Goal: Complete application form: Complete application form

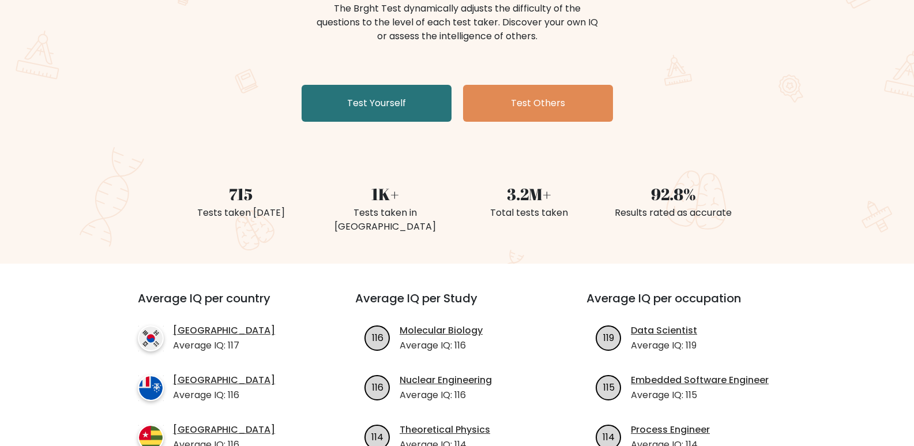
scroll to position [160, 0]
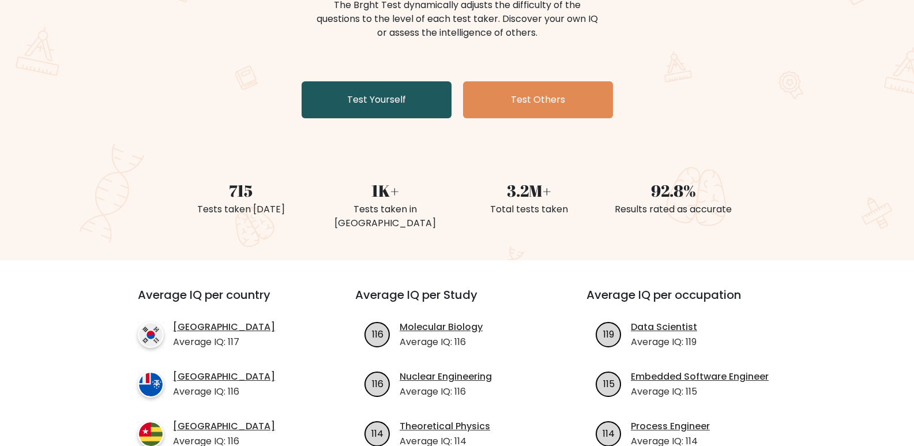
click at [359, 100] on link "Test Yourself" at bounding box center [377, 99] width 150 height 37
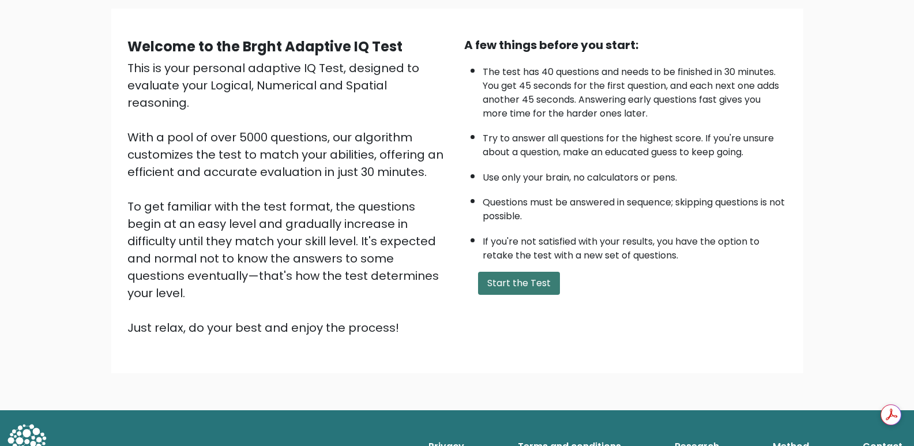
click at [513, 284] on button "Start the Test" at bounding box center [519, 283] width 82 height 23
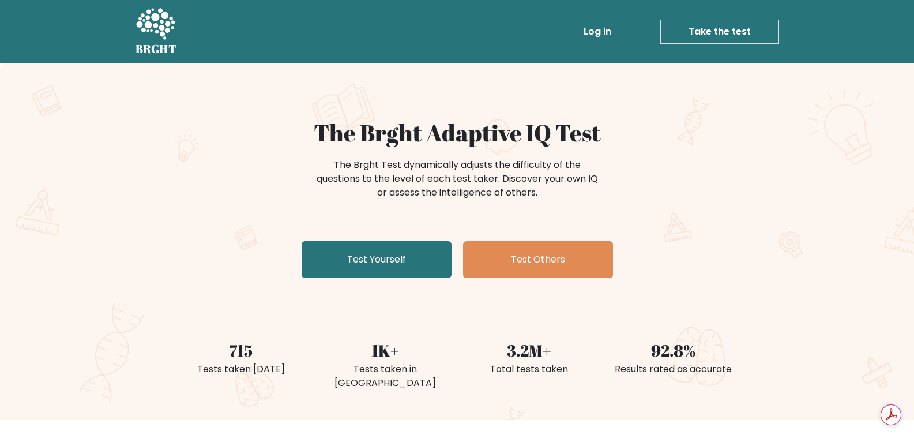
click at [383, 273] on link "Test Yourself" at bounding box center [377, 259] width 150 height 37
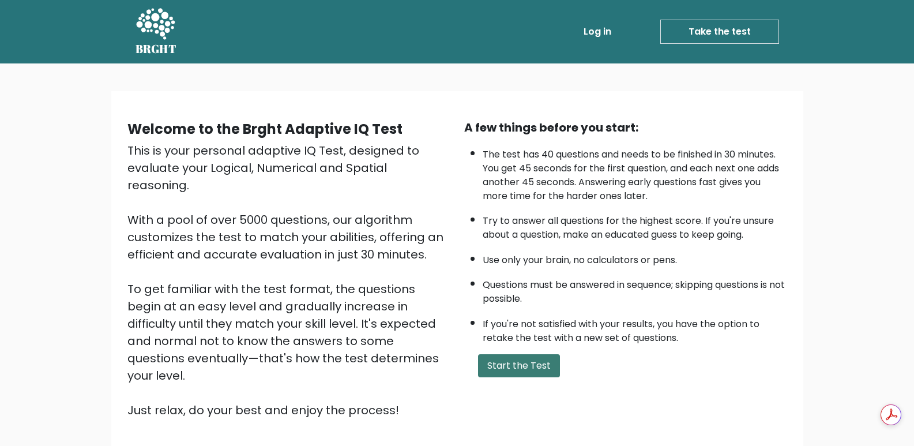
click at [511, 363] on button "Start the Test" at bounding box center [519, 365] width 82 height 23
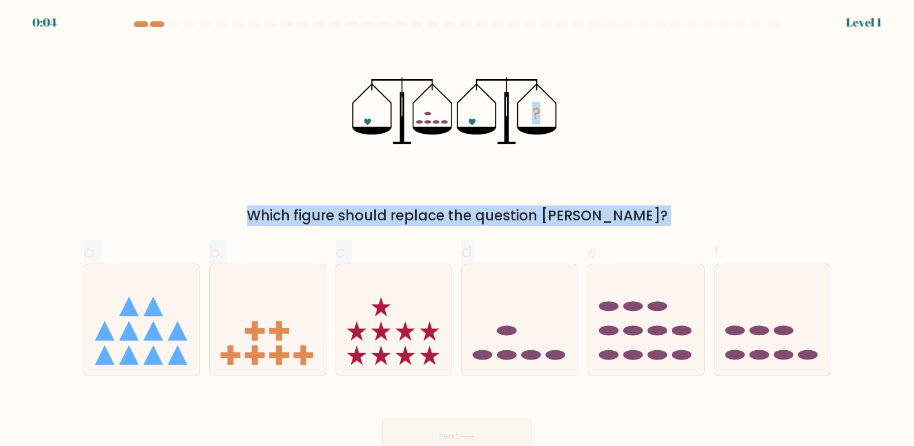
drag, startPoint x: 541, startPoint y: 332, endPoint x: 531, endPoint y: 105, distance: 226.9
click at [531, 105] on form at bounding box center [457, 237] width 914 height 433
drag, startPoint x: 536, startPoint y: 358, endPoint x: 556, endPoint y: 119, distance: 239.0
click at [556, 119] on form at bounding box center [457, 237] width 914 height 433
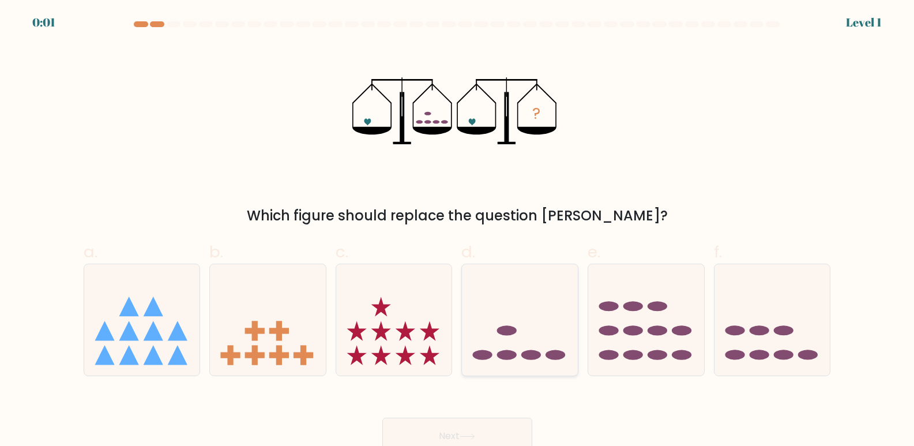
click at [509, 333] on ellipse at bounding box center [507, 330] width 20 height 10
click at [458, 231] on input "d." at bounding box center [457, 226] width 1 height 7
radio input "true"
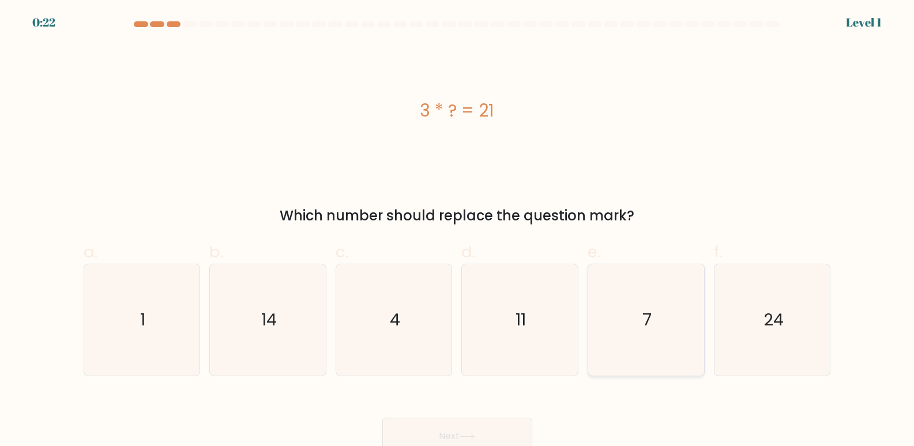
click at [640, 313] on icon "7" at bounding box center [645, 319] width 111 height 111
click at [458, 231] on input "e. 7" at bounding box center [457, 226] width 1 height 7
radio input "true"
click at [484, 432] on button "Next" at bounding box center [457, 435] width 150 height 37
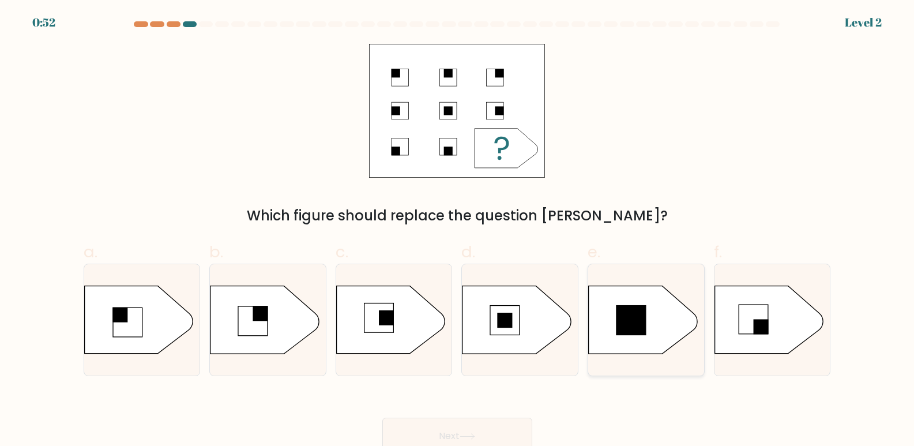
click at [621, 333] on rect at bounding box center [630, 320] width 29 height 29
click at [458, 231] on input "e." at bounding box center [457, 226] width 1 height 7
radio input "true"
click at [747, 322] on rect at bounding box center [753, 319] width 29 height 29
click at [458, 231] on input "f." at bounding box center [457, 226] width 1 height 7
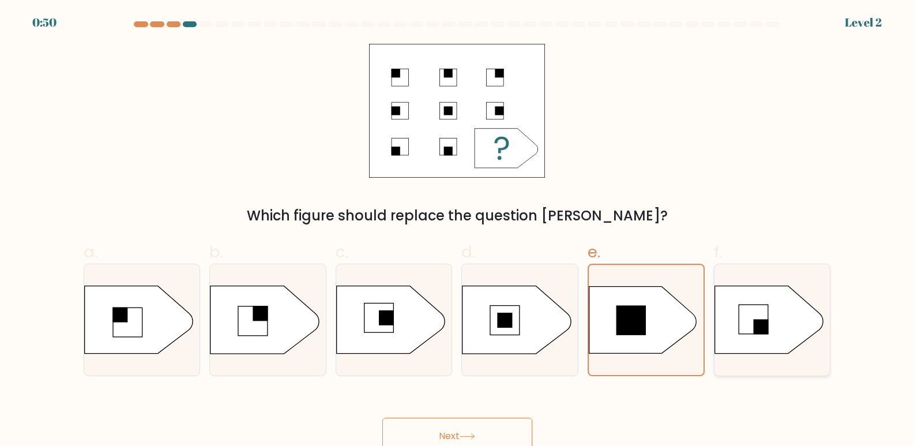
radio input "true"
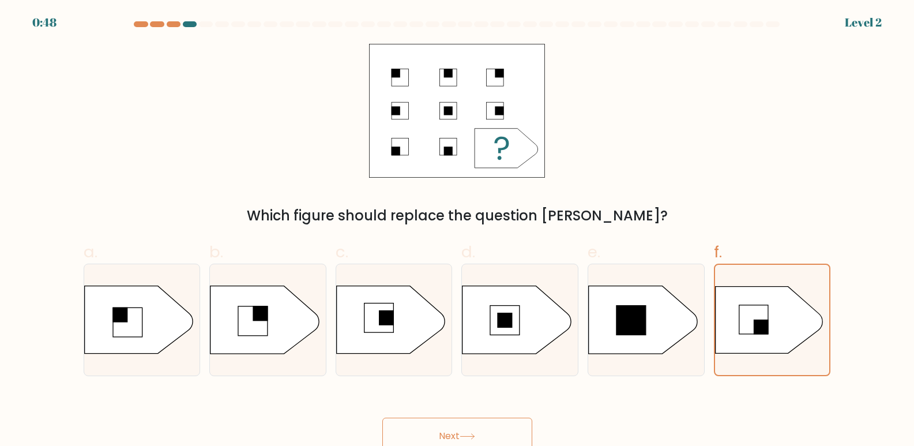
click at [433, 430] on button "Next" at bounding box center [457, 435] width 150 height 37
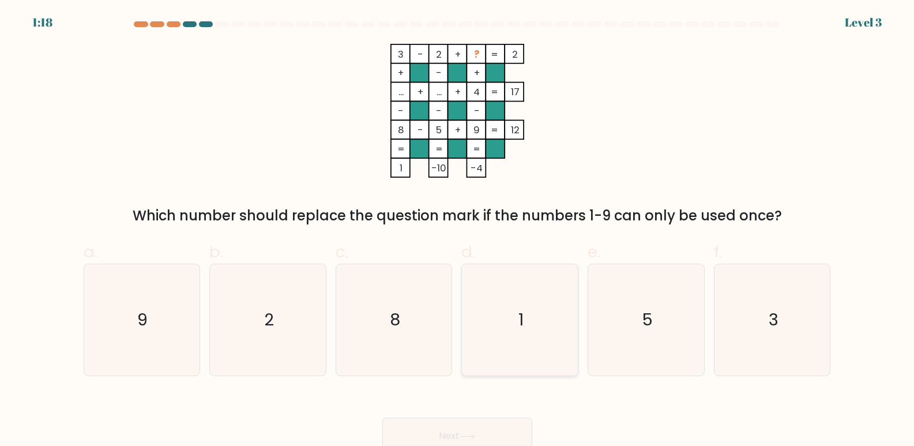
click at [538, 303] on icon "1" at bounding box center [519, 319] width 111 height 111
click at [458, 231] on input "d. 1" at bounding box center [457, 226] width 1 height 7
radio input "true"
click at [442, 428] on button "Next" at bounding box center [457, 435] width 150 height 37
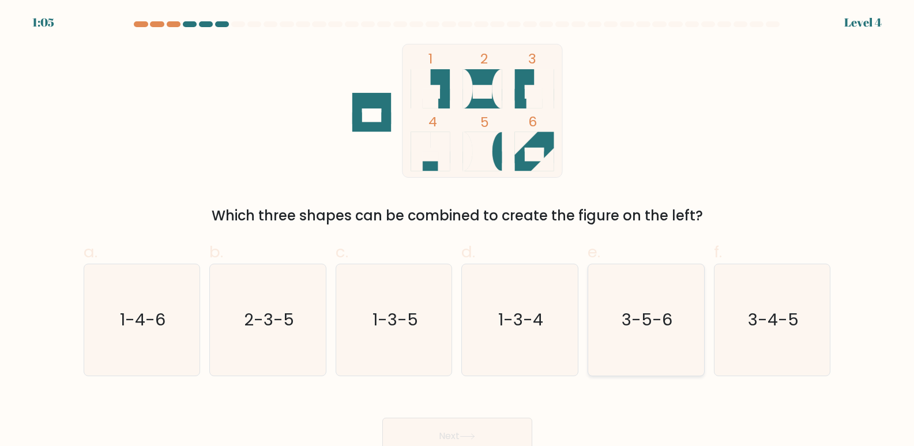
click at [649, 332] on icon "3-5-6" at bounding box center [645, 319] width 111 height 111
click at [458, 231] on input "e. 3-5-6" at bounding box center [457, 226] width 1 height 7
radio input "true"
click at [453, 427] on button "Next" at bounding box center [457, 435] width 150 height 37
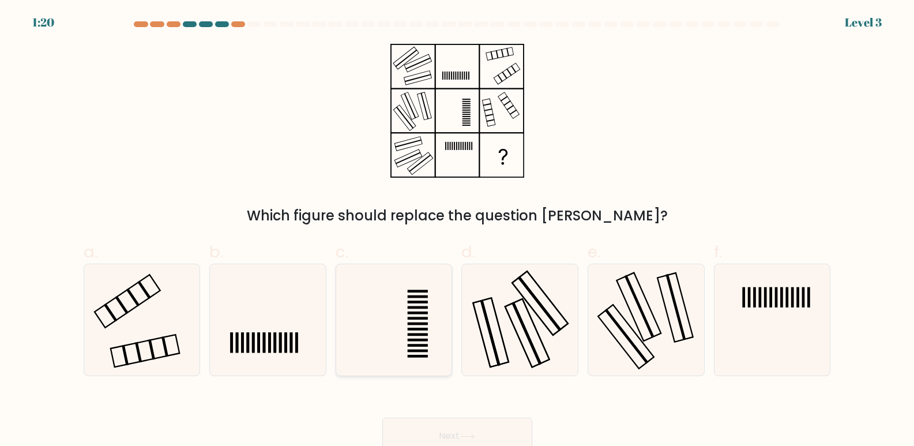
click at [423, 326] on icon at bounding box center [393, 319] width 111 height 111
click at [457, 231] on input "c." at bounding box center [457, 226] width 1 height 7
radio input "true"
click at [435, 426] on button "Next" at bounding box center [457, 435] width 150 height 37
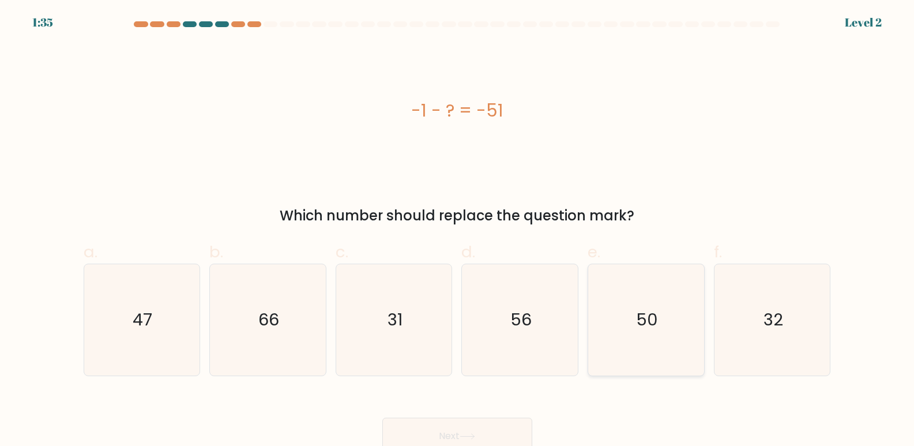
click at [633, 316] on icon "50" at bounding box center [645, 319] width 111 height 111
click at [458, 231] on input "e. 50" at bounding box center [457, 226] width 1 height 7
radio input "true"
click at [425, 428] on button "Next" at bounding box center [457, 435] width 150 height 37
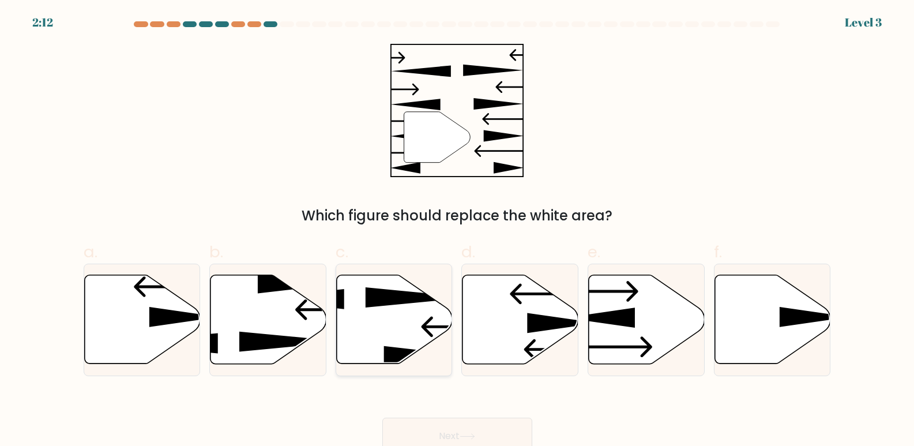
click at [397, 339] on icon at bounding box center [395, 319] width 116 height 89
click at [457, 231] on input "c." at bounding box center [457, 226] width 1 height 7
radio input "true"
click at [420, 427] on button "Next" at bounding box center [457, 435] width 150 height 37
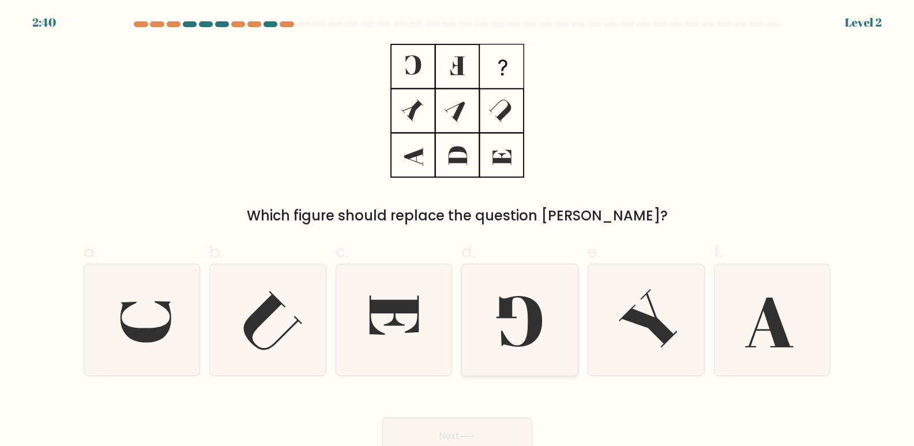
click at [506, 339] on icon at bounding box center [520, 321] width 46 height 51
click at [458, 231] on input "d." at bounding box center [457, 226] width 1 height 7
radio input "true"
click at [507, 339] on icon at bounding box center [519, 321] width 45 height 50
click at [458, 231] on input "d." at bounding box center [457, 226] width 1 height 7
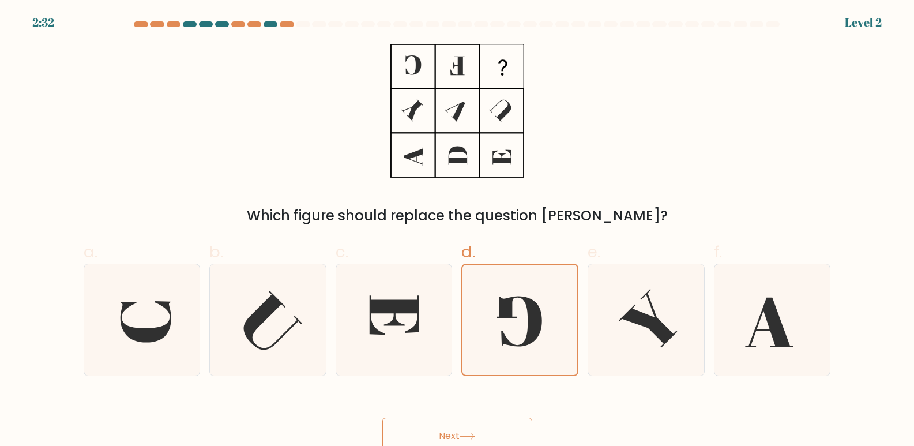
click at [424, 432] on button "Next" at bounding box center [457, 435] width 150 height 37
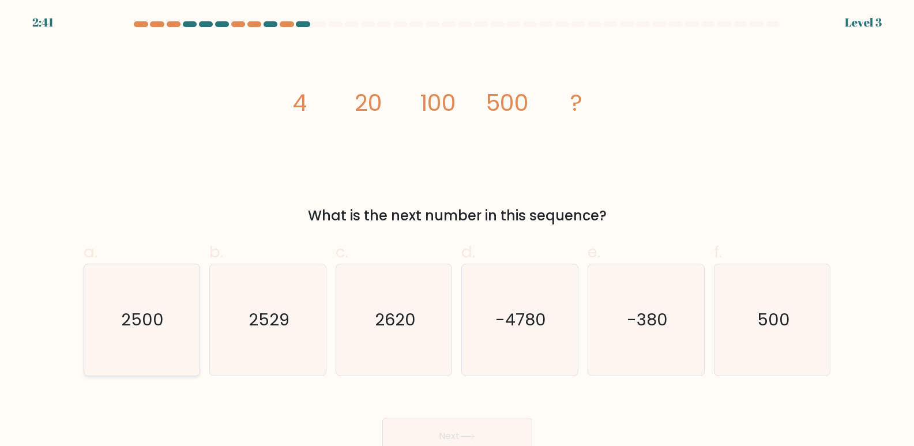
click at [142, 309] on text "2500" at bounding box center [143, 320] width 43 height 23
click at [457, 231] on input "a. 2500" at bounding box center [457, 226] width 1 height 7
radio input "true"
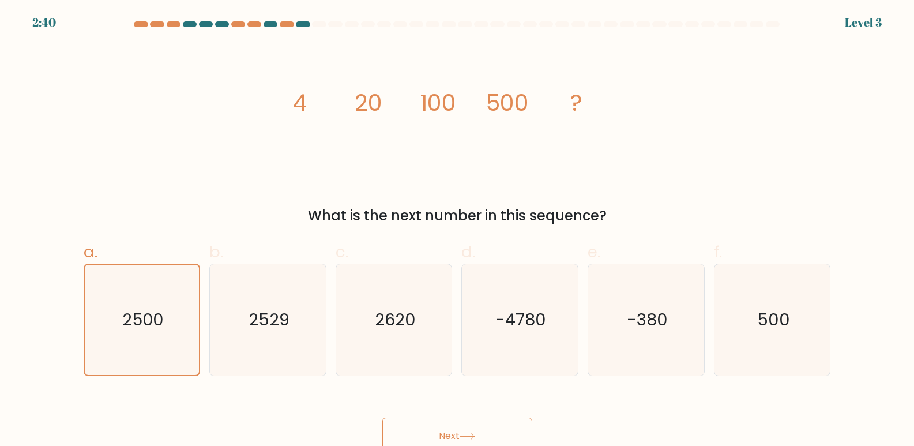
click at [441, 427] on button "Next" at bounding box center [457, 435] width 150 height 37
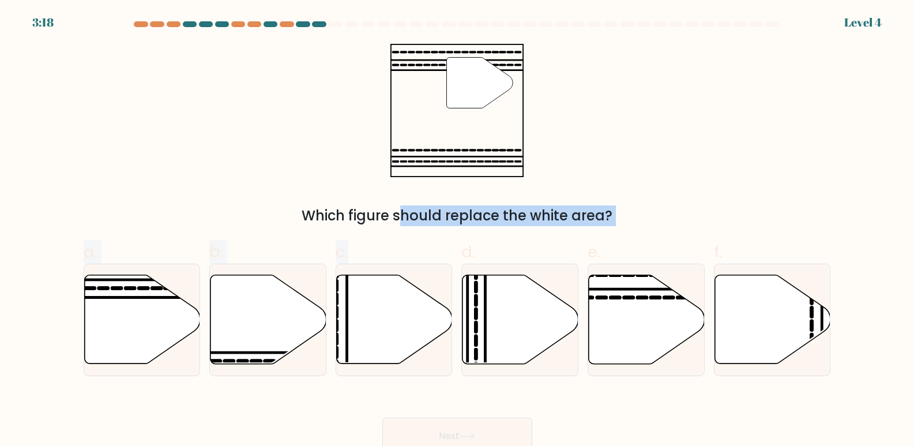
drag, startPoint x: 382, startPoint y: 313, endPoint x: 483, endPoint y: 110, distance: 227.2
click at [483, 110] on form at bounding box center [457, 237] width 914 height 433
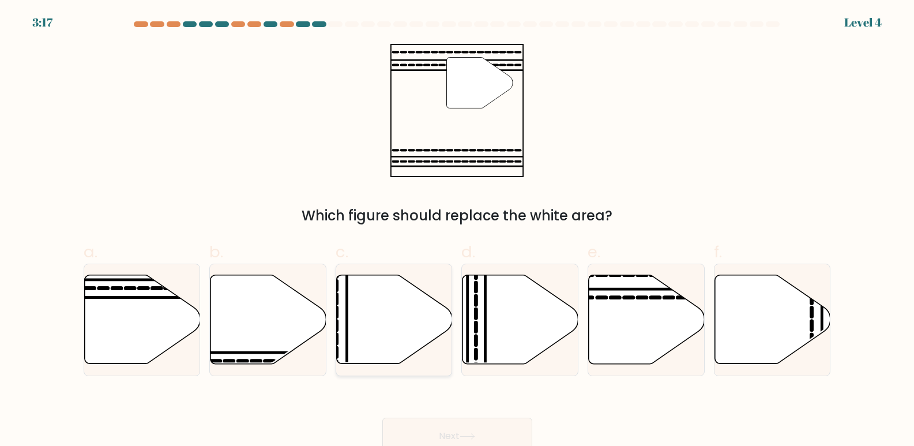
click at [398, 313] on icon at bounding box center [395, 319] width 116 height 89
click at [457, 231] on input "c." at bounding box center [457, 226] width 1 height 7
radio input "true"
click at [424, 433] on button "Next" at bounding box center [457, 435] width 150 height 37
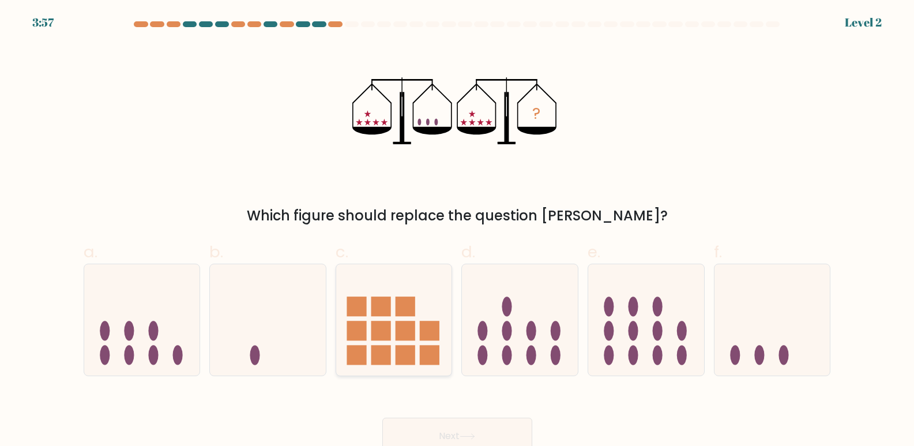
click at [423, 321] on icon at bounding box center [394, 320] width 116 height 96
click at [457, 231] on input "c." at bounding box center [457, 226] width 1 height 7
radio input "true"
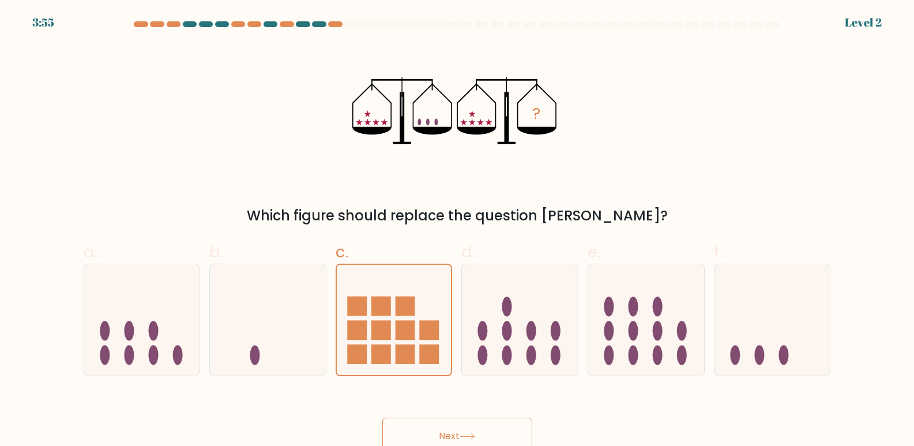
click at [427, 433] on button "Next" at bounding box center [457, 435] width 150 height 37
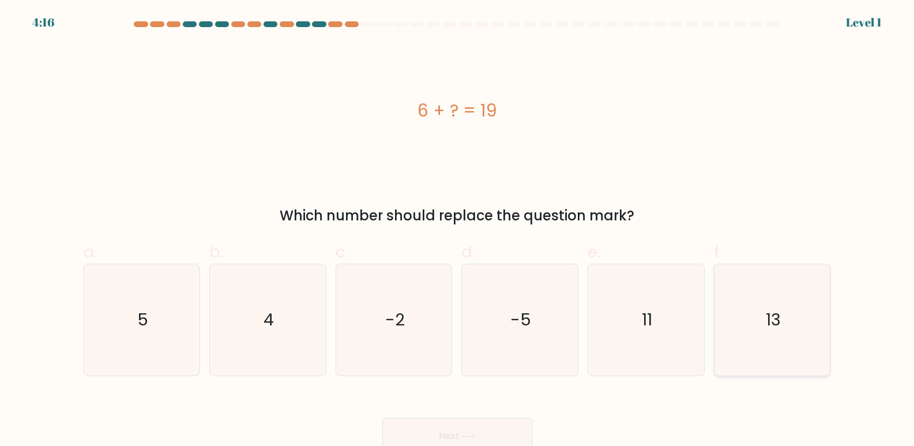
click at [774, 314] on text "13" at bounding box center [773, 320] width 15 height 23
click at [458, 231] on input "f. 13" at bounding box center [457, 226] width 1 height 7
radio input "true"
click at [449, 430] on button "Next" at bounding box center [457, 435] width 150 height 37
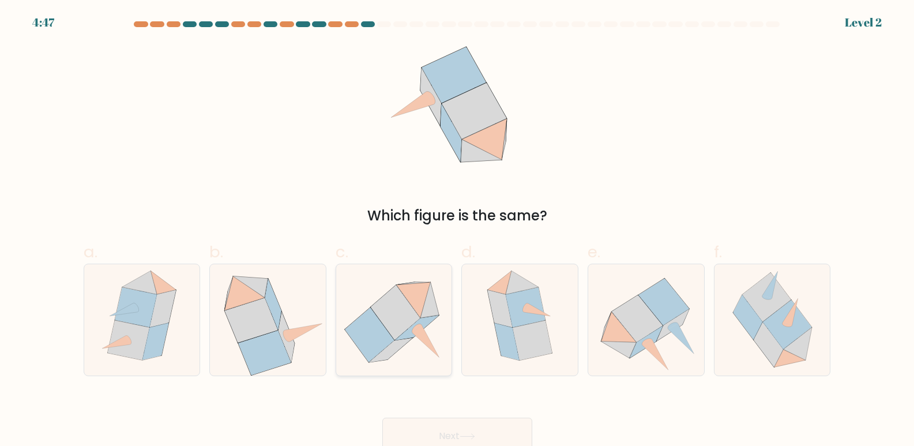
click at [411, 312] on icon at bounding box center [396, 312] width 50 height 55
click at [457, 231] on input "c." at bounding box center [457, 226] width 1 height 7
radio input "true"
click at [445, 431] on button "Next" at bounding box center [457, 435] width 150 height 37
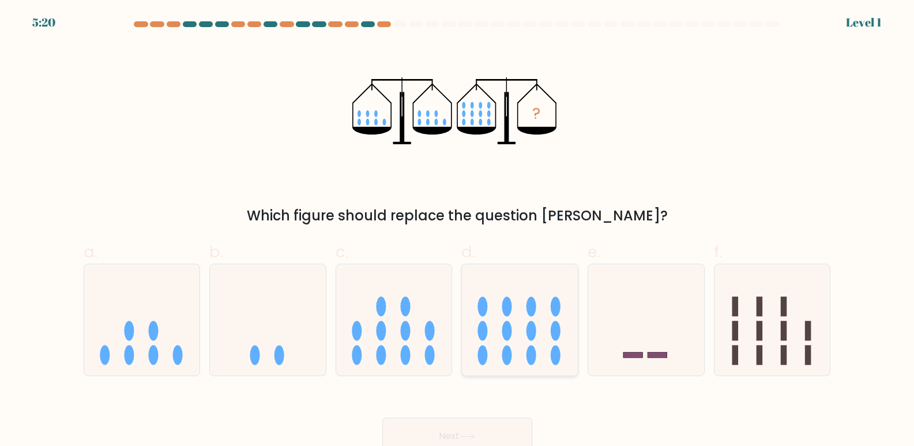
click at [505, 319] on icon at bounding box center [520, 320] width 116 height 96
click at [458, 231] on input "d." at bounding box center [457, 226] width 1 height 7
radio input "true"
click at [443, 430] on button "Next" at bounding box center [457, 435] width 150 height 37
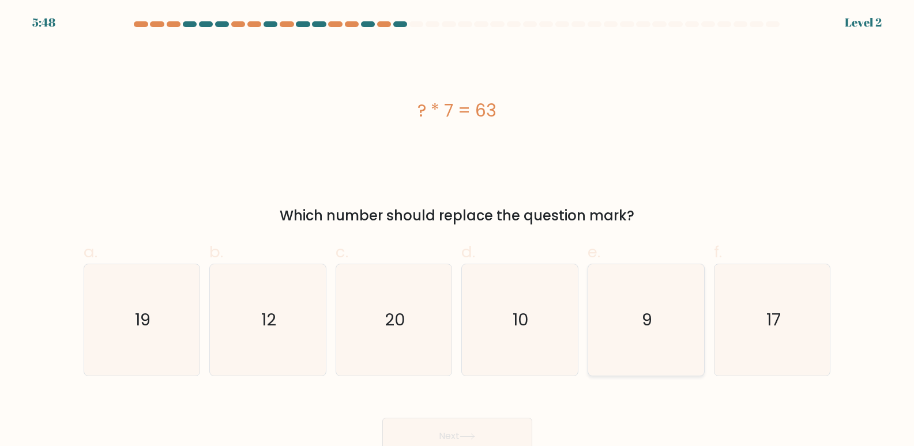
click at [652, 334] on icon "9" at bounding box center [645, 319] width 111 height 111
click at [458, 231] on input "e. 9" at bounding box center [457, 226] width 1 height 7
radio input "true"
click at [441, 428] on button "Next" at bounding box center [457, 435] width 150 height 37
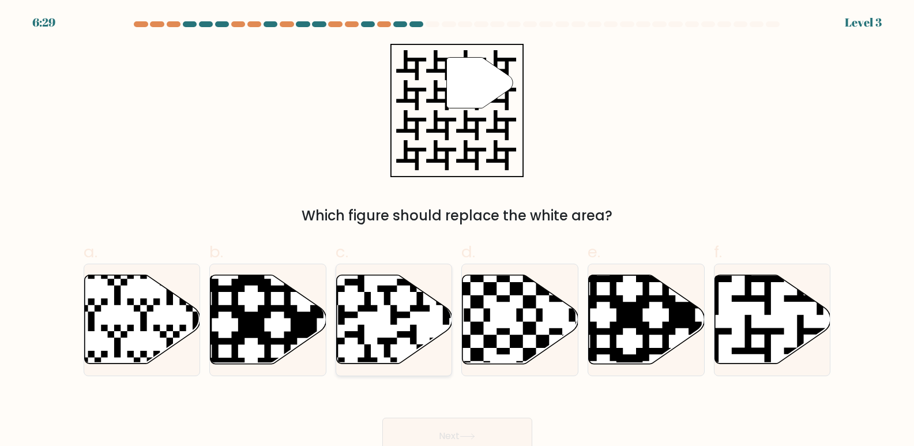
click at [401, 292] on icon at bounding box center [395, 319] width 116 height 89
click at [457, 231] on input "c." at bounding box center [457, 226] width 1 height 7
radio input "true"
click at [428, 426] on button "Next" at bounding box center [457, 435] width 150 height 37
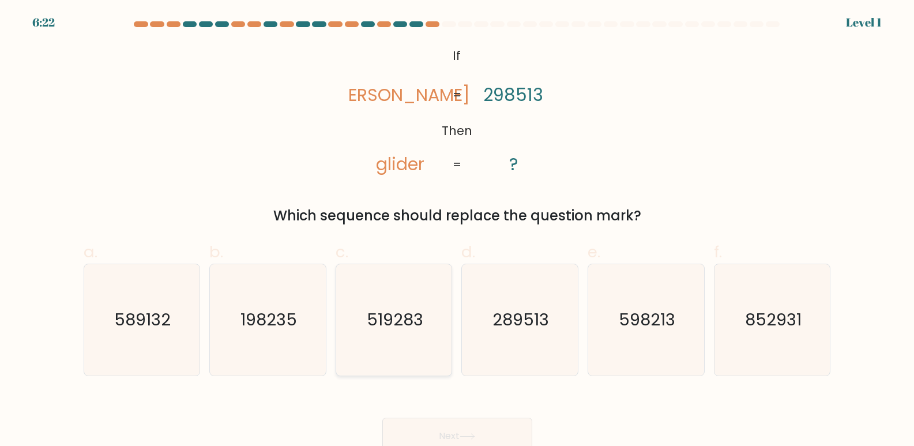
click at [390, 330] on text "519283" at bounding box center [395, 320] width 57 height 23
click at [457, 231] on input "c. 519283" at bounding box center [457, 226] width 1 height 7
radio input "true"
click at [416, 431] on button "Next" at bounding box center [457, 435] width 150 height 37
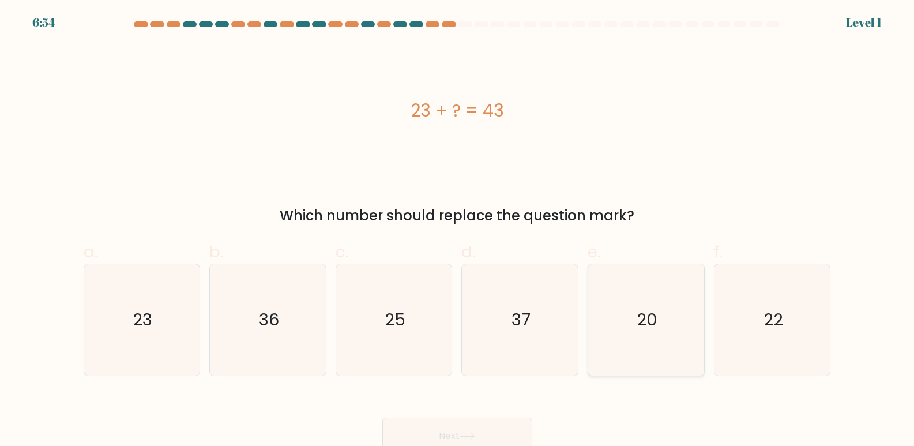
click at [651, 325] on text "20" at bounding box center [647, 320] width 21 height 23
click at [458, 231] on input "e. 20" at bounding box center [457, 226] width 1 height 7
radio input "true"
click at [446, 432] on button "Next" at bounding box center [457, 435] width 150 height 37
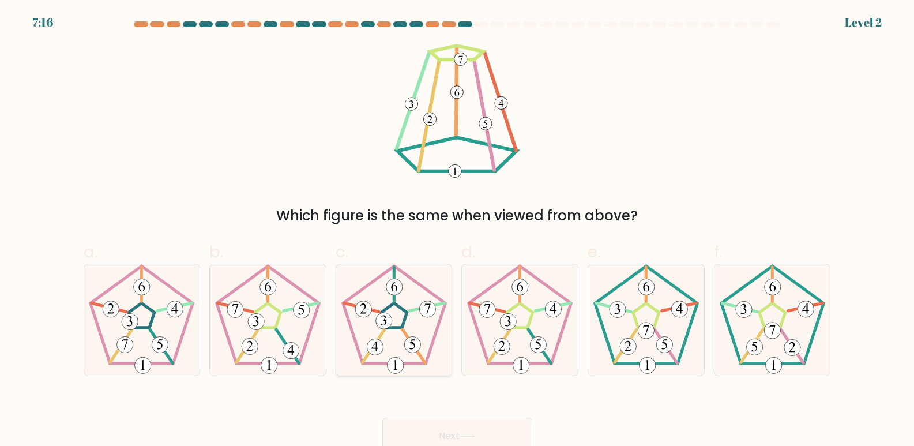
click at [396, 320] on icon at bounding box center [393, 319] width 111 height 111
click at [457, 231] on input "c." at bounding box center [457, 226] width 1 height 7
radio input "true"
click at [426, 433] on button "Next" at bounding box center [457, 435] width 150 height 37
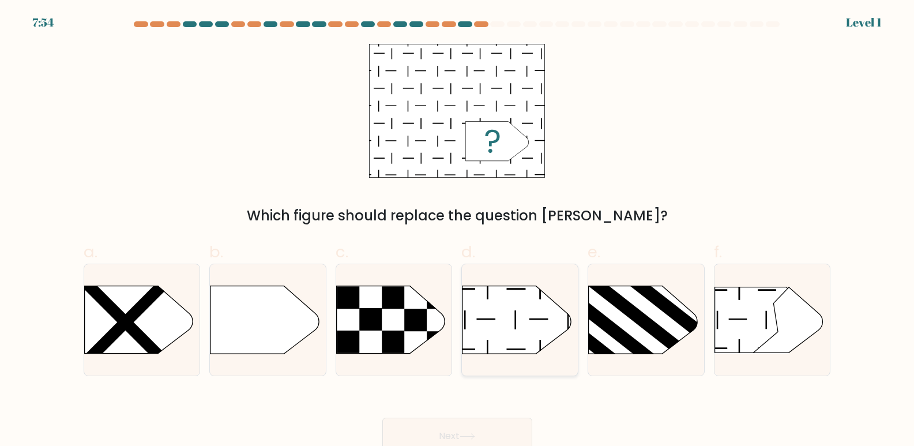
click at [500, 308] on icon at bounding box center [516, 319] width 108 height 67
click at [458, 231] on input "d." at bounding box center [457, 226] width 1 height 7
radio input "true"
click at [439, 430] on button "Next" at bounding box center [457, 435] width 150 height 37
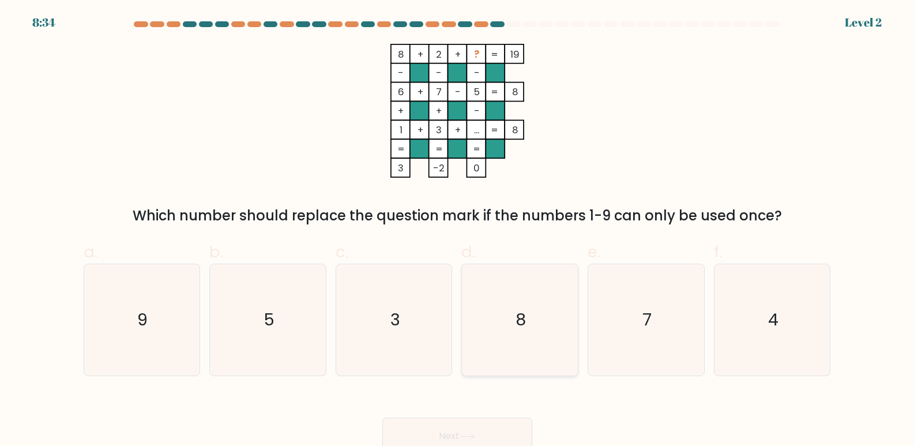
click at [533, 316] on icon "8" at bounding box center [519, 319] width 111 height 111
click at [458, 231] on input "d. 8" at bounding box center [457, 226] width 1 height 7
radio input "true"
click at [447, 428] on button "Next" at bounding box center [457, 435] width 150 height 37
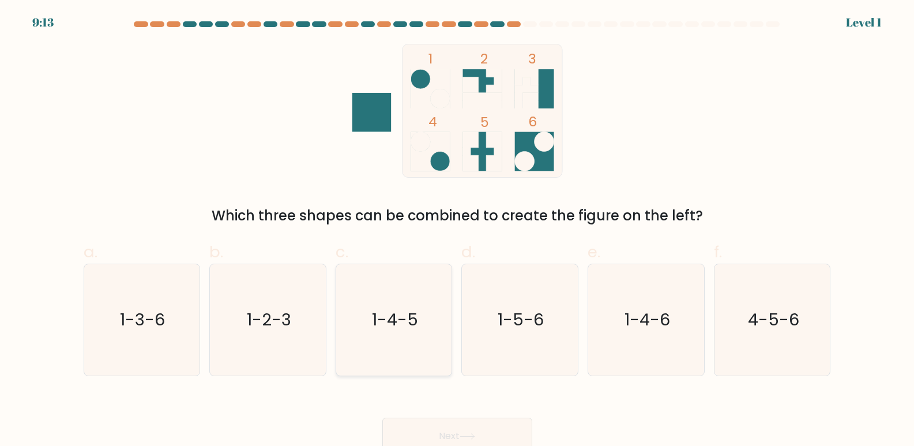
click at [411, 316] on text "1-4-5" at bounding box center [395, 320] width 46 height 23
click at [457, 231] on input "c. 1-4-5" at bounding box center [457, 226] width 1 height 7
radio input "true"
click at [427, 430] on button "Next" at bounding box center [457, 435] width 150 height 37
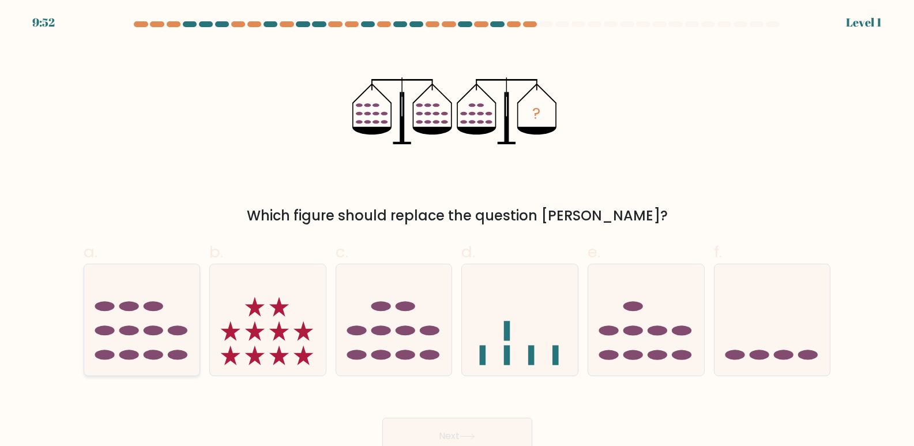
click at [113, 317] on icon at bounding box center [142, 320] width 116 height 96
click at [457, 231] on input "a." at bounding box center [457, 226] width 1 height 7
radio input "true"
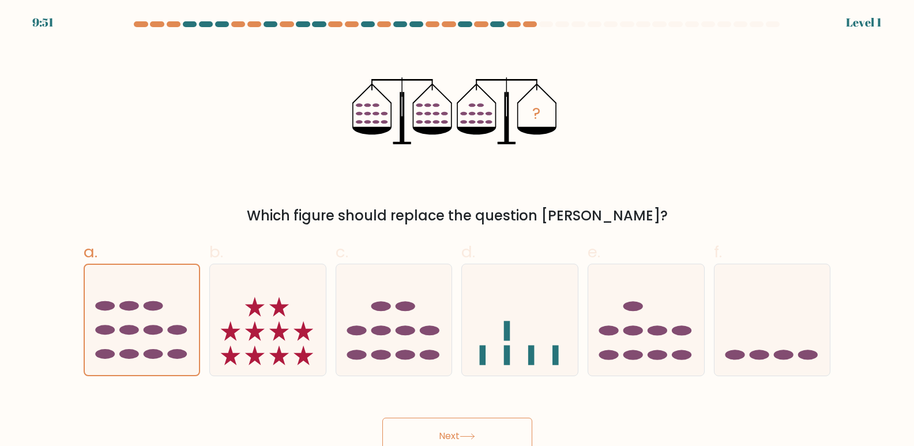
click at [430, 426] on button "Next" at bounding box center [457, 435] width 150 height 37
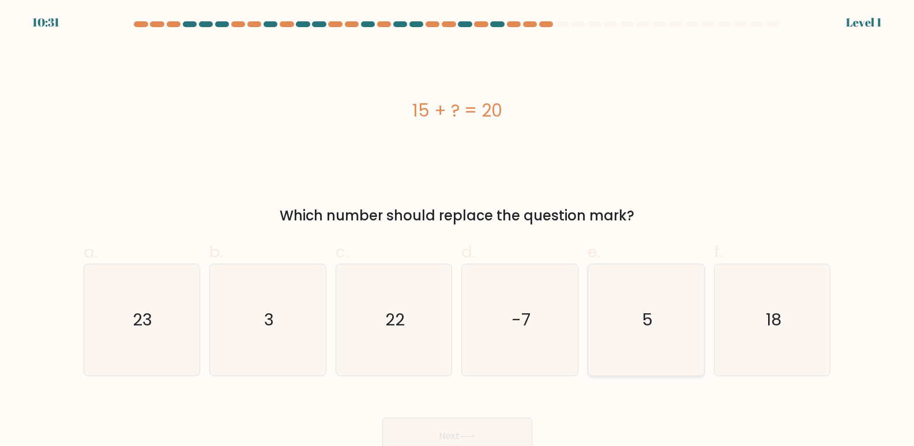
drag, startPoint x: 430, startPoint y: 426, endPoint x: 609, endPoint y: 329, distance: 203.6
click at [609, 329] on form "a. 3" at bounding box center [457, 237] width 914 height 433
click at [644, 318] on text "5" at bounding box center [647, 320] width 11 height 23
click at [458, 231] on input "e. 5" at bounding box center [457, 226] width 1 height 7
radio input "true"
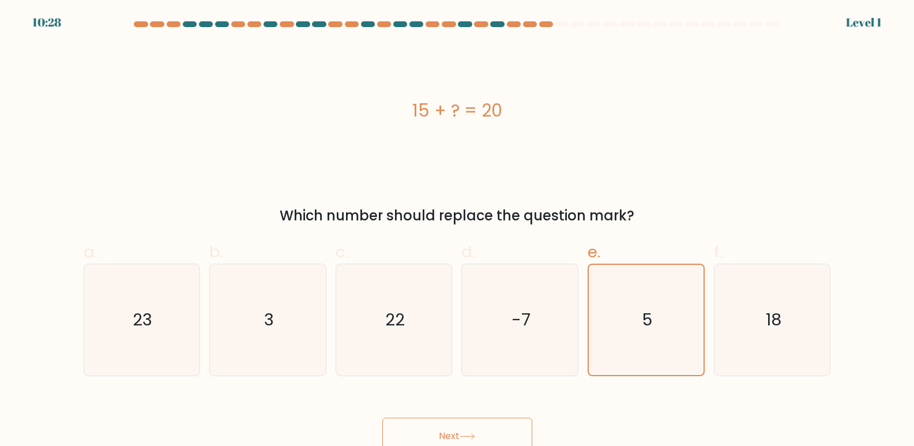
click at [445, 427] on button "Next" at bounding box center [457, 435] width 150 height 37
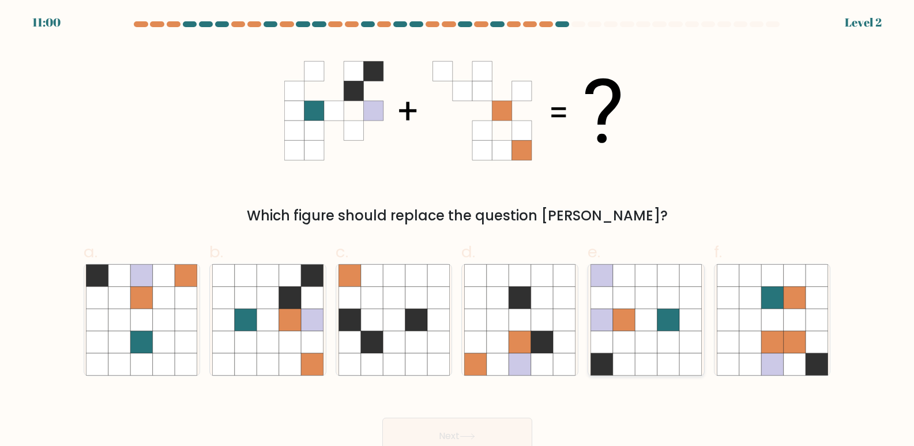
click at [631, 306] on icon at bounding box center [624, 298] width 22 height 22
click at [458, 231] on input "e." at bounding box center [457, 226] width 1 height 7
radio input "true"
click at [456, 424] on button "Next" at bounding box center [457, 435] width 150 height 37
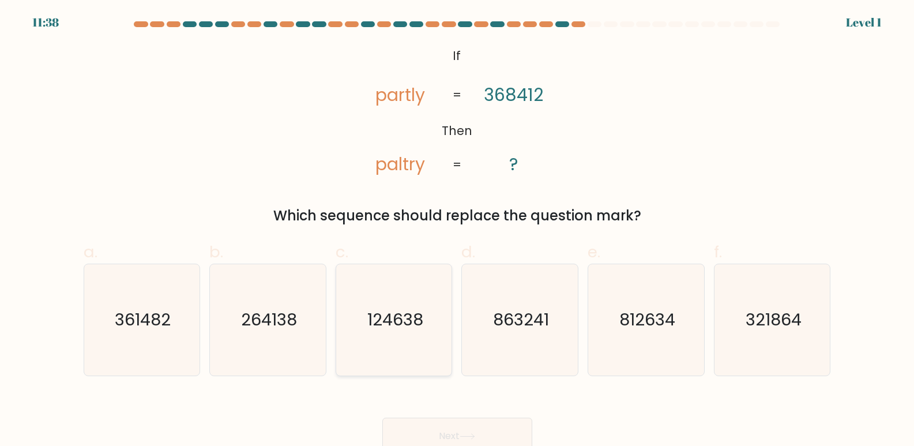
click at [412, 323] on text "124638" at bounding box center [395, 320] width 56 height 23
click at [457, 231] on input "c. 124638" at bounding box center [457, 226] width 1 height 7
radio input "true"
click at [421, 430] on button "Next" at bounding box center [457, 435] width 150 height 37
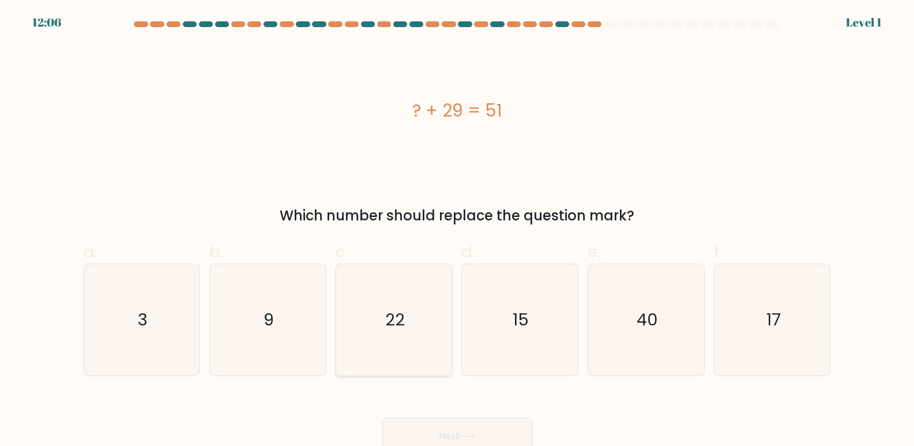
click at [401, 326] on text "22" at bounding box center [395, 320] width 20 height 23
click at [457, 231] on input "c. 22" at bounding box center [457, 226] width 1 height 7
radio input "true"
click at [423, 435] on button "Next" at bounding box center [457, 435] width 150 height 37
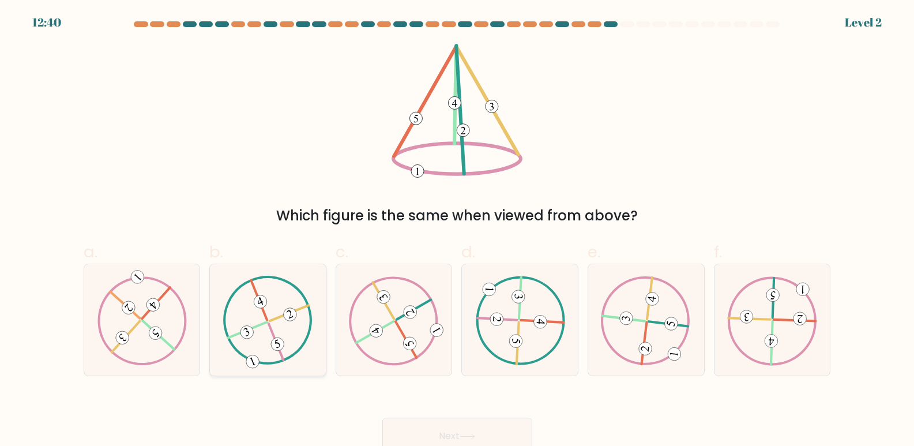
click at [284, 347] on 135 at bounding box center [277, 344] width 17 height 17
click at [457, 231] on input "b." at bounding box center [457, 226] width 1 height 7
radio input "true"
click at [411, 426] on button "Next" at bounding box center [457, 435] width 150 height 37
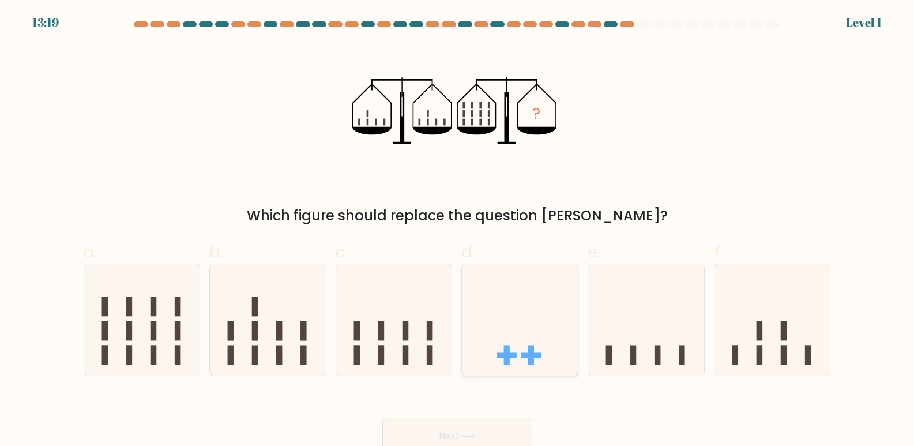
click at [522, 347] on icon at bounding box center [520, 320] width 116 height 96
click at [458, 231] on input "d." at bounding box center [457, 226] width 1 height 7
radio input "true"
click at [148, 308] on icon at bounding box center [142, 320] width 116 height 96
click at [457, 231] on input "a." at bounding box center [457, 226] width 1 height 7
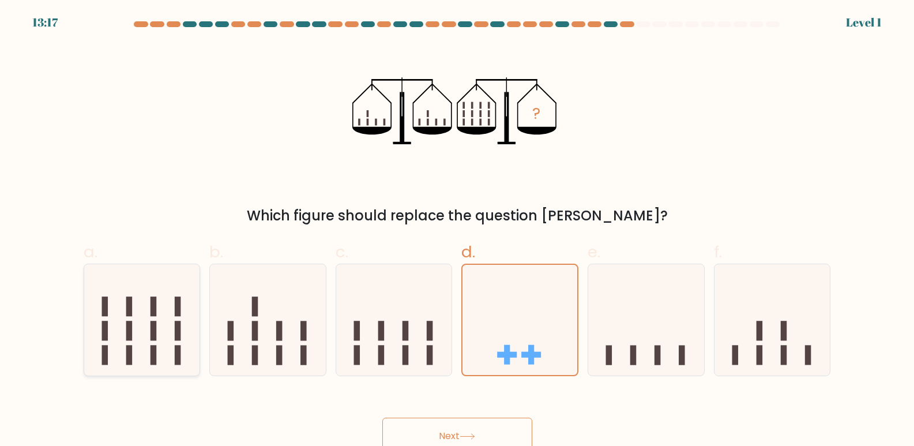
radio input "true"
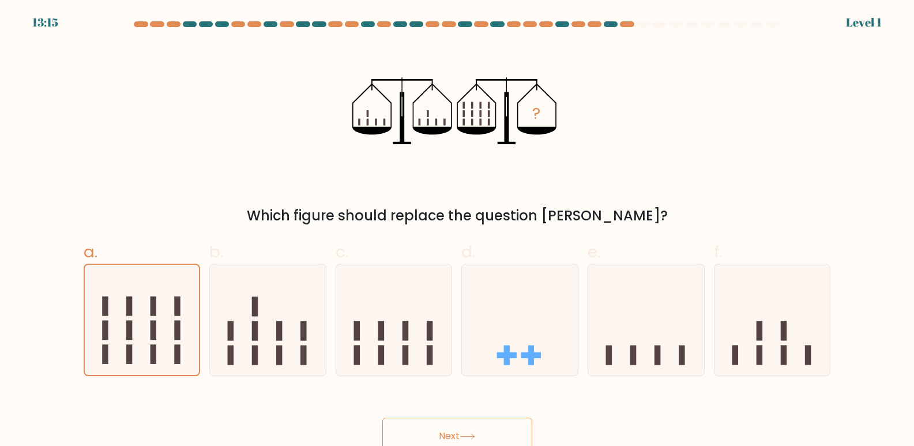
click at [411, 425] on button "Next" at bounding box center [457, 435] width 150 height 37
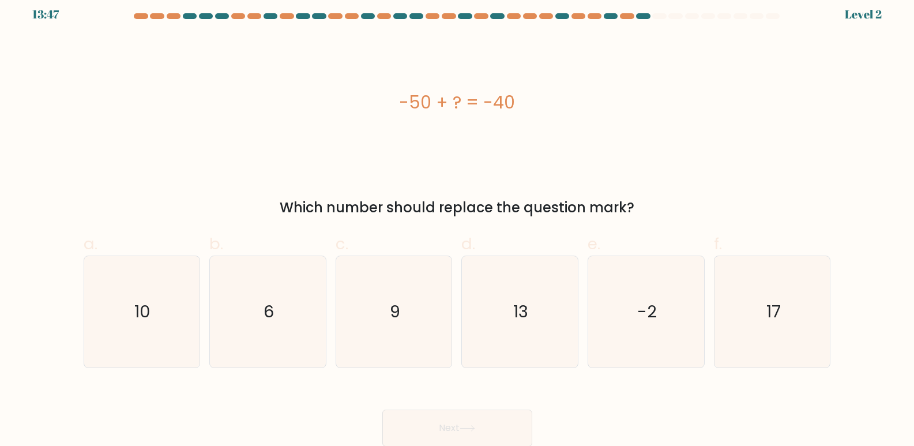
scroll to position [9, 0]
click at [166, 299] on icon "10" at bounding box center [141, 310] width 111 height 111
click at [457, 222] on input "a. 10" at bounding box center [457, 218] width 1 height 7
radio input "true"
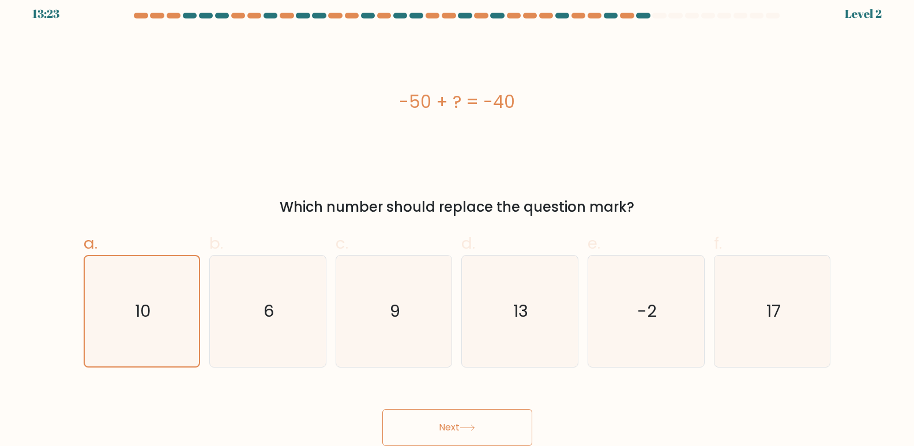
click at [411, 419] on button "Next" at bounding box center [457, 427] width 150 height 37
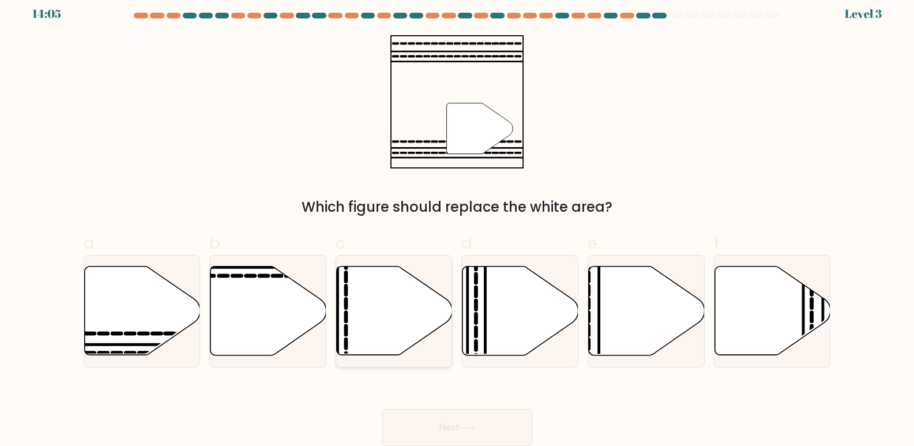
click at [397, 338] on icon at bounding box center [395, 310] width 116 height 89
click at [457, 222] on input "c." at bounding box center [457, 218] width 1 height 7
radio input "true"
click at [422, 423] on button "Next" at bounding box center [457, 427] width 150 height 37
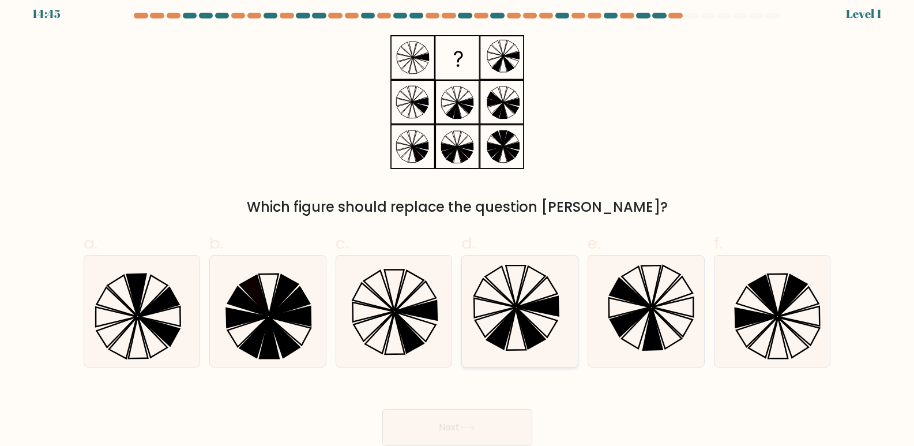
click at [511, 308] on icon at bounding box center [495, 308] width 42 height 20
click at [458, 222] on input "d." at bounding box center [457, 218] width 1 height 7
radio input "true"
click at [432, 424] on button "Next" at bounding box center [457, 427] width 150 height 37
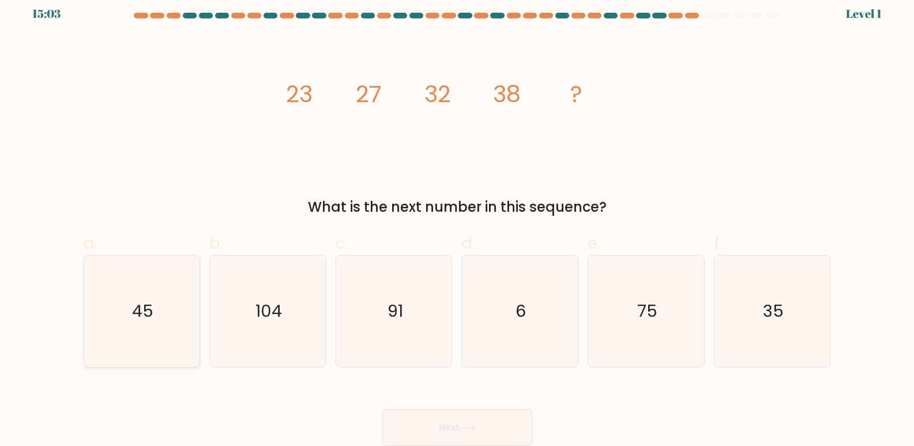
click at [157, 309] on icon "45" at bounding box center [141, 310] width 111 height 111
click at [457, 222] on input "a. 45" at bounding box center [457, 218] width 1 height 7
radio input "true"
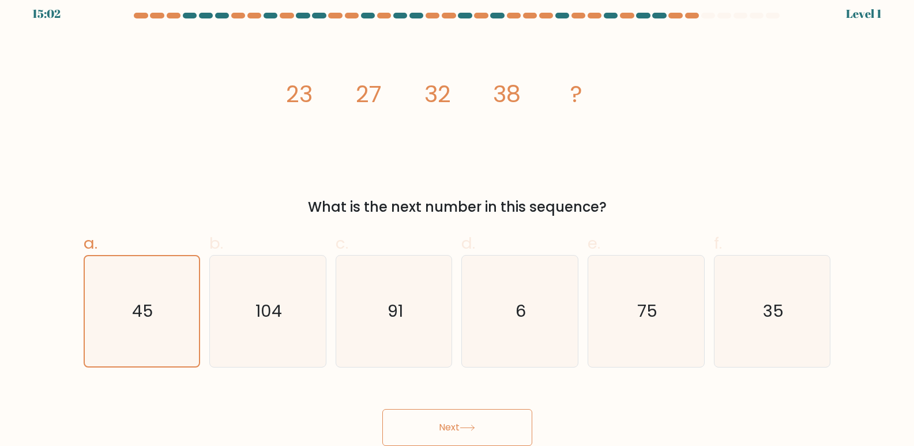
click at [411, 423] on button "Next" at bounding box center [457, 427] width 150 height 37
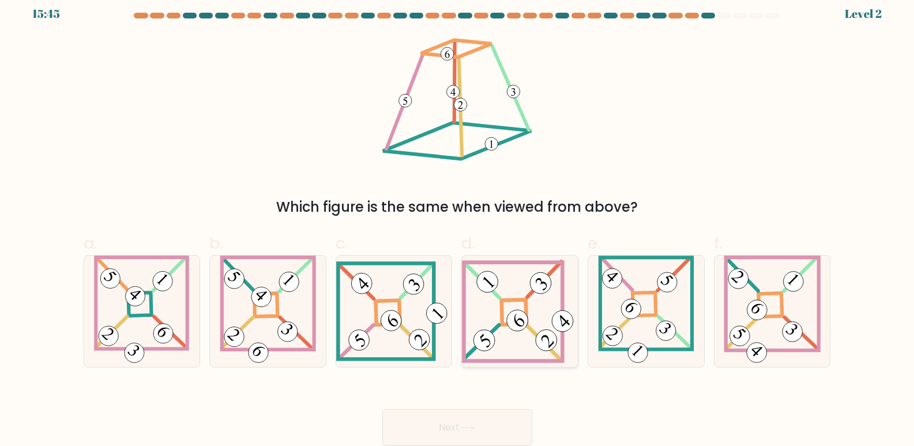
click at [515, 294] on icon at bounding box center [520, 310] width 116 height 103
click at [458, 222] on input "d." at bounding box center [457, 218] width 1 height 7
radio input "true"
click at [440, 427] on button "Next" at bounding box center [457, 427] width 150 height 37
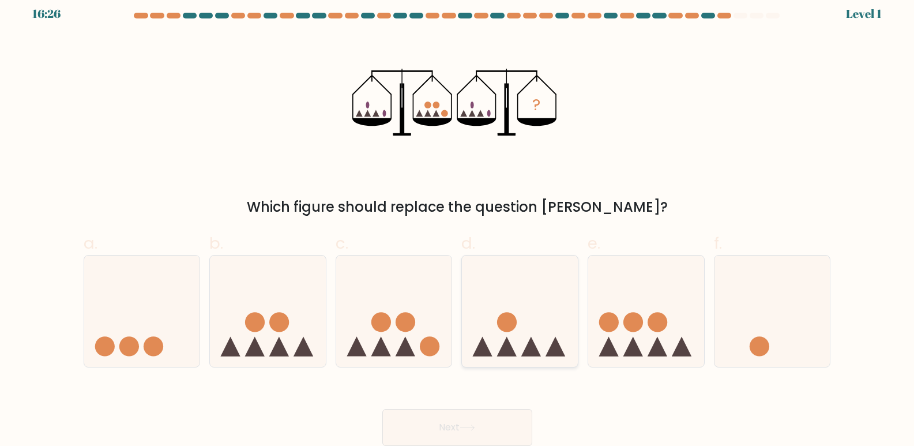
click at [514, 333] on icon at bounding box center [520, 312] width 116 height 96
click at [458, 222] on input "d." at bounding box center [457, 218] width 1 height 7
radio input "true"
click at [446, 417] on button "Next" at bounding box center [457, 427] width 150 height 37
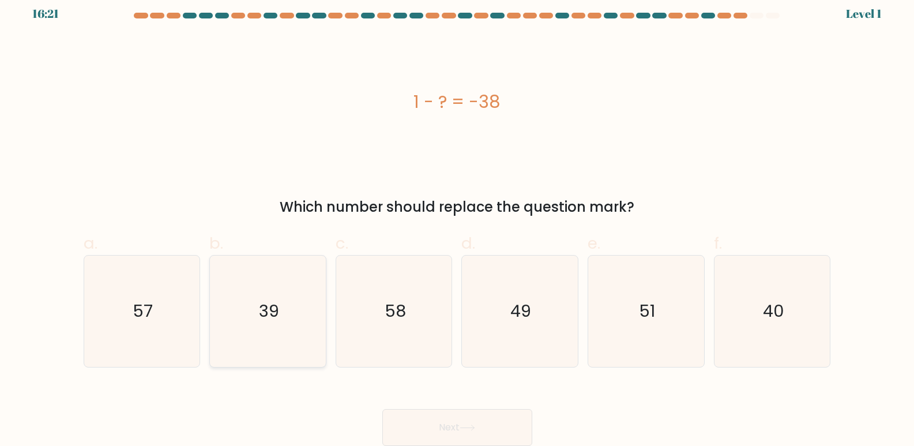
click at [279, 314] on text "39" at bounding box center [269, 311] width 20 height 23
click at [457, 222] on input "b. 39" at bounding box center [457, 218] width 1 height 7
radio input "true"
click at [450, 424] on button "Next" at bounding box center [457, 427] width 150 height 37
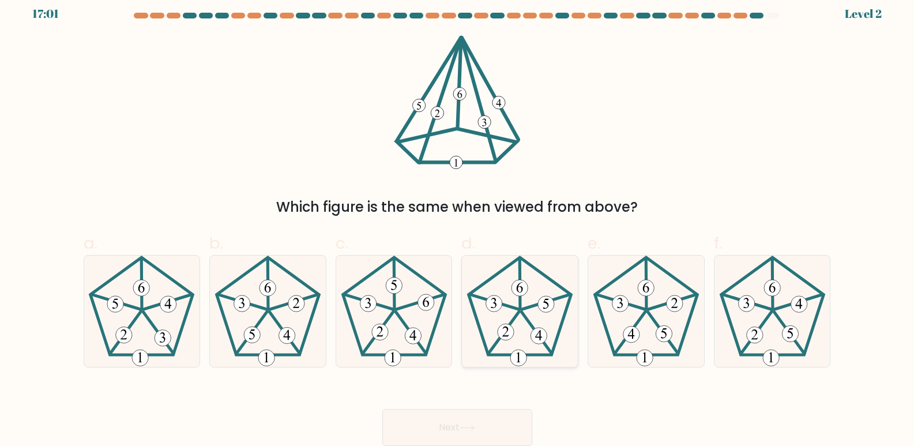
click at [537, 324] on icon at bounding box center [519, 310] width 111 height 111
click at [458, 222] on input "d." at bounding box center [457, 218] width 1 height 7
radio input "true"
click at [434, 424] on button "Next" at bounding box center [457, 427] width 150 height 37
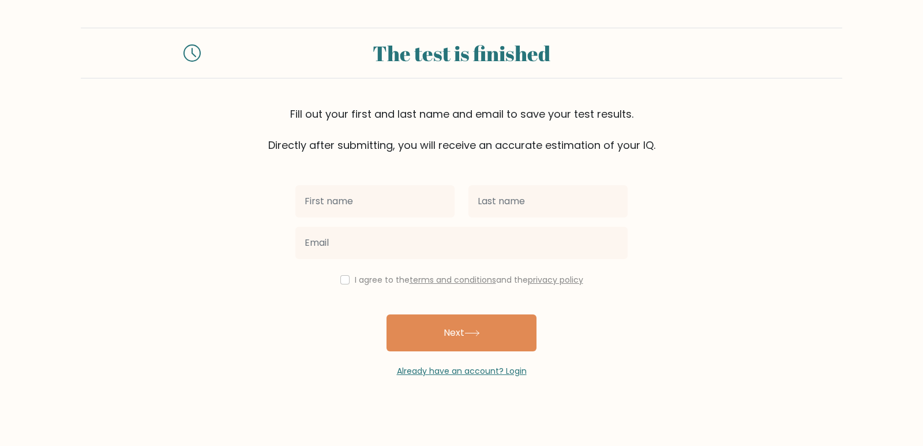
click at [360, 200] on input "text" at bounding box center [374, 201] width 159 height 32
type input "Antonio"
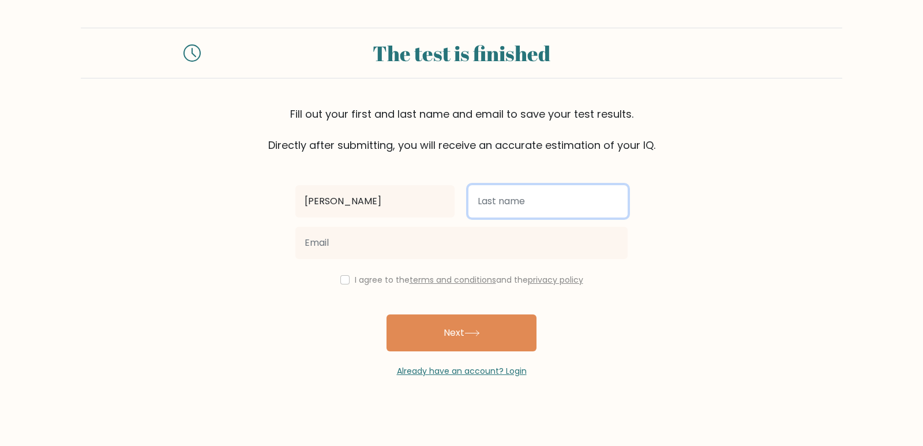
click at [502, 202] on input "text" at bounding box center [547, 201] width 159 height 32
type input "Vargas"
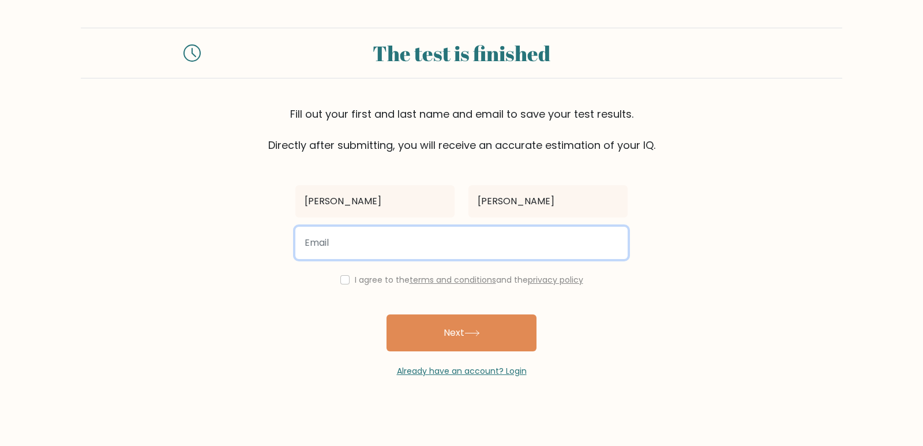
click at [326, 248] on input "email" at bounding box center [461, 243] width 332 height 32
type input "av070520@gmail.com"
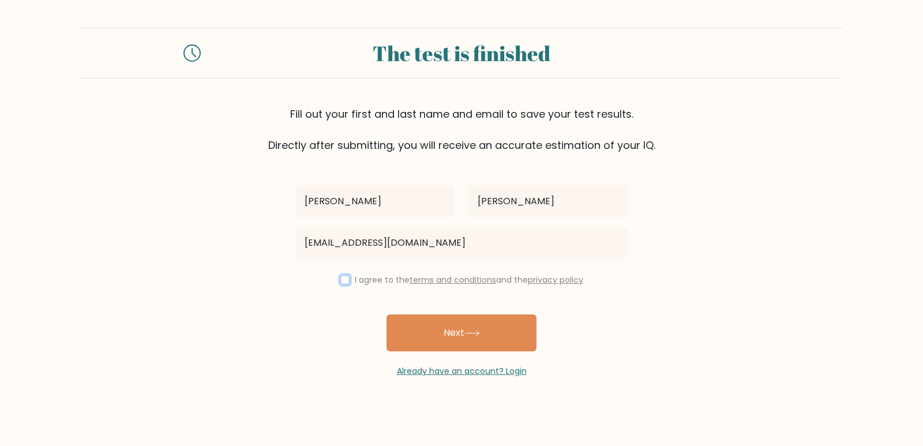
click at [344, 282] on input "checkbox" at bounding box center [344, 279] width 9 height 9
checkbox input "true"
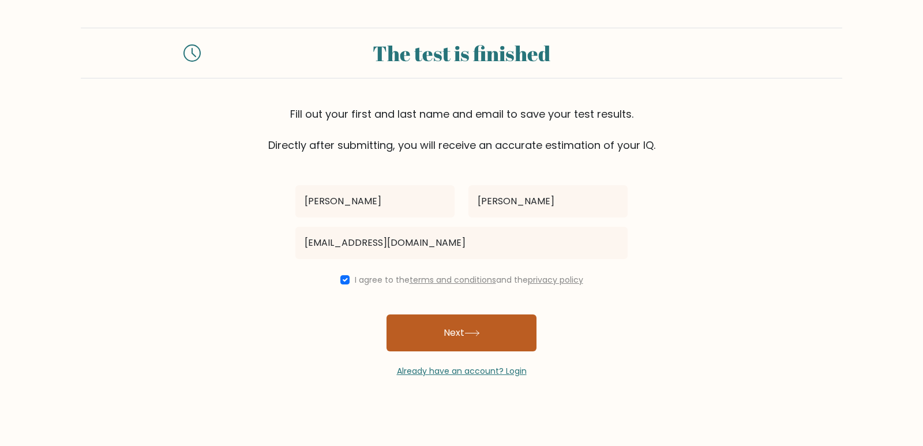
click at [436, 334] on button "Next" at bounding box center [461, 332] width 150 height 37
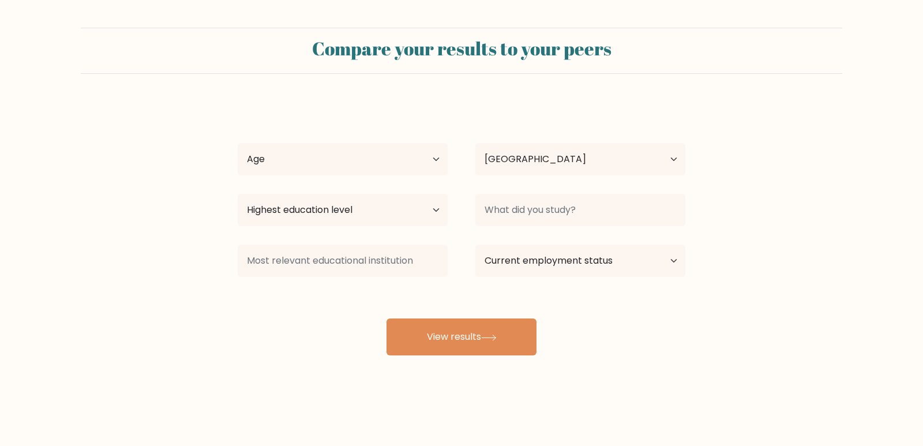
select select "GT"
click at [435, 158] on select "Age Under [DEMOGRAPHIC_DATA] [DEMOGRAPHIC_DATA] [DEMOGRAPHIC_DATA] [DEMOGRAPHIC…" at bounding box center [343, 159] width 210 height 32
select select "35_44"
click at [238, 143] on select "Age Under 18 years old 18-24 years old 25-34 years old 35-44 years old 45-54 ye…" at bounding box center [343, 159] width 210 height 32
click at [417, 213] on select "Highest education level No schooling Primary Lower Secondary Upper Secondary Oc…" at bounding box center [343, 210] width 210 height 32
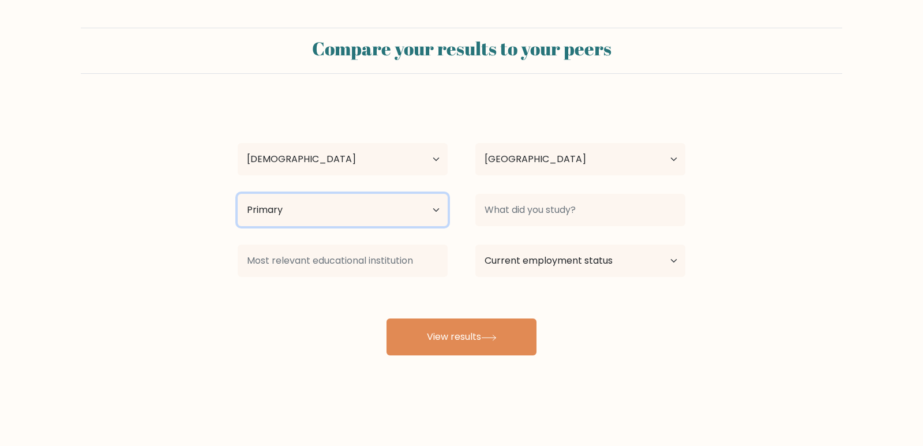
click at [238, 194] on select "Highest education level No schooling Primary Lower Secondary Upper Secondary Oc…" at bounding box center [343, 210] width 210 height 32
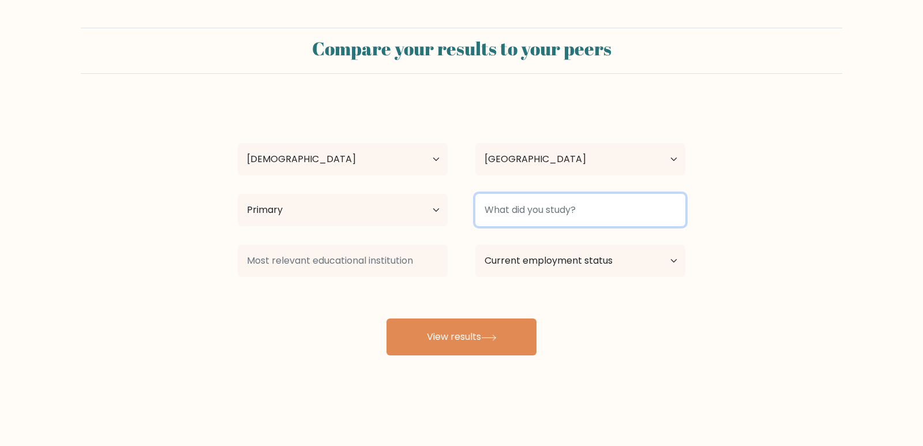
click at [667, 211] on input at bounding box center [580, 210] width 210 height 32
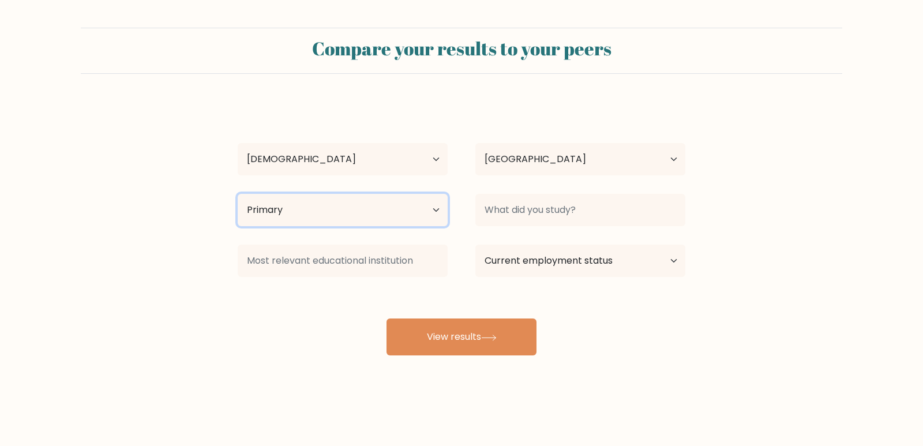
click at [442, 214] on select "Highest education level No schooling Primary Lower Secondary Upper Secondary Oc…" at bounding box center [343, 210] width 210 height 32
select select "lower_secondary"
click at [238, 194] on select "Highest education level No schooling Primary Lower Secondary Upper Secondary Oc…" at bounding box center [343, 210] width 210 height 32
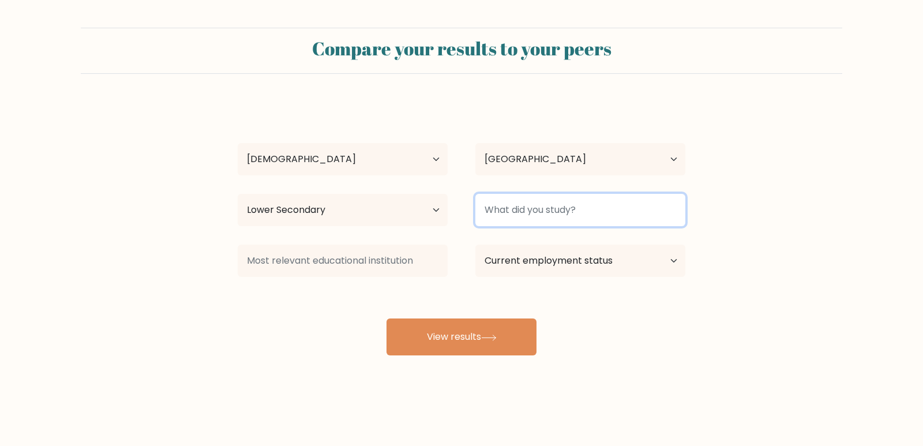
click at [494, 206] on input at bounding box center [580, 210] width 210 height 32
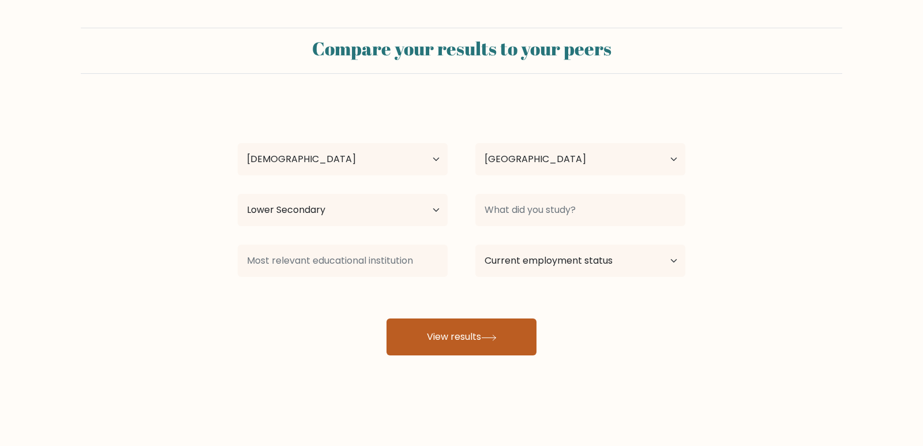
click at [461, 337] on button "View results" at bounding box center [461, 336] width 150 height 37
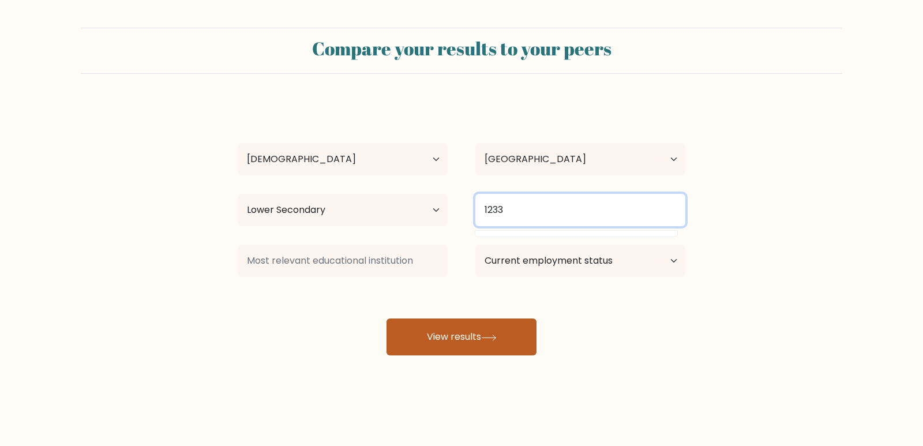
type input "1233"
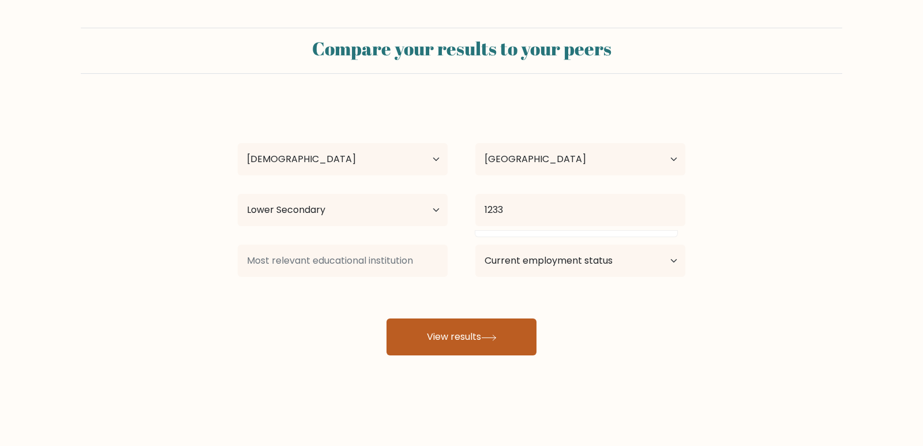
click at [450, 344] on button "View results" at bounding box center [461, 336] width 150 height 37
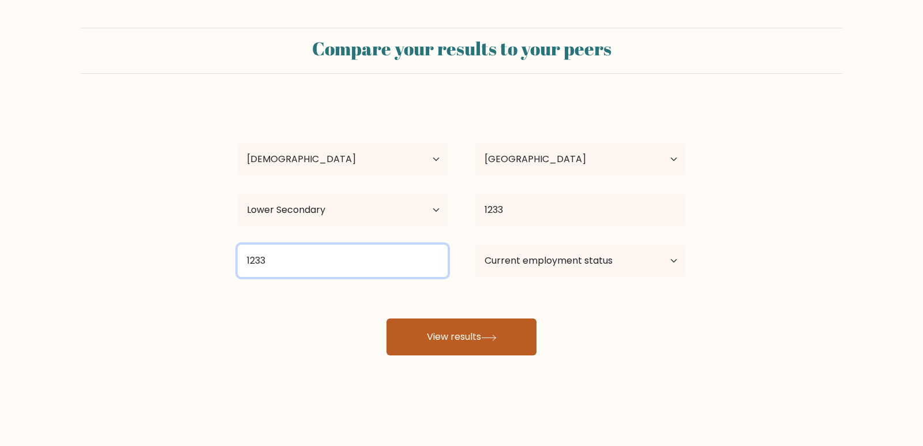
type input "1233"
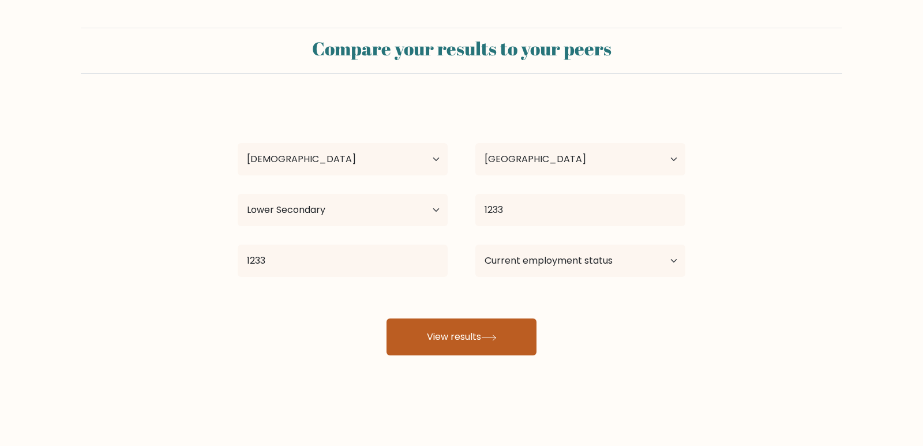
click at [485, 333] on button "View results" at bounding box center [461, 336] width 150 height 37
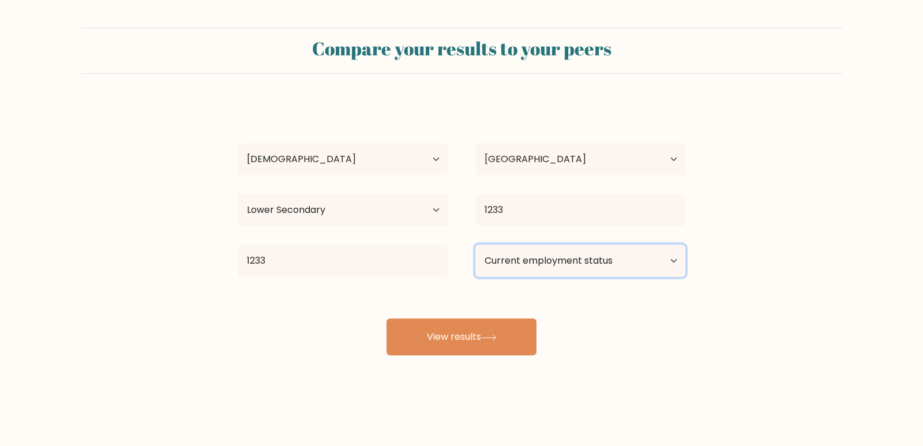
click at [663, 269] on select "Current employment status Employed Student Retired Other / prefer not to answer" at bounding box center [580, 261] width 210 height 32
select select "other"
click at [475, 245] on select "Current employment status Employed Student Retired Other / prefer not to answer" at bounding box center [580, 261] width 210 height 32
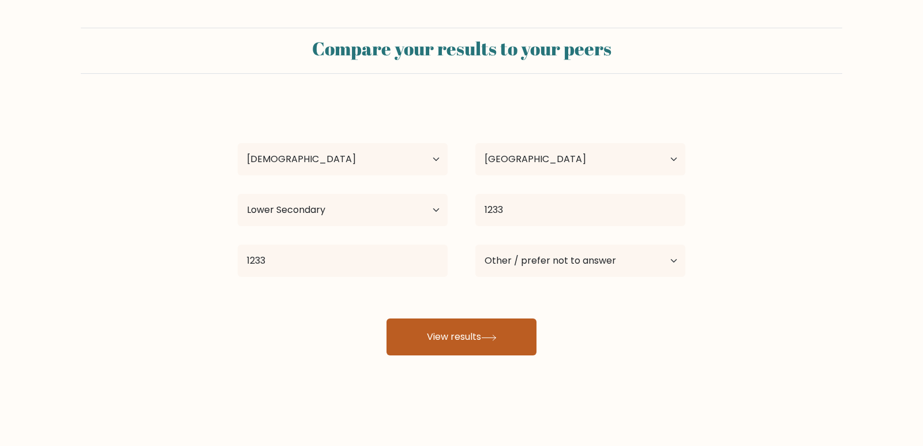
click at [432, 340] on button "View results" at bounding box center [461, 336] width 150 height 37
